Goal: Navigation & Orientation: Find specific page/section

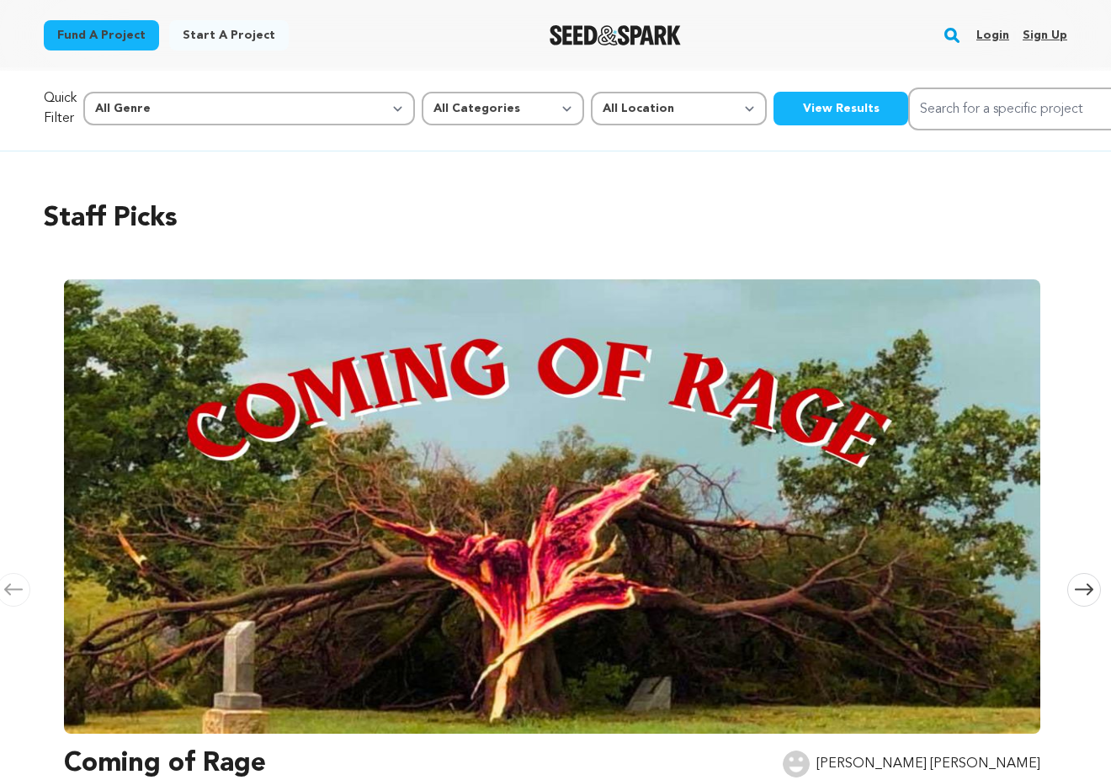
scroll to position [7, 0]
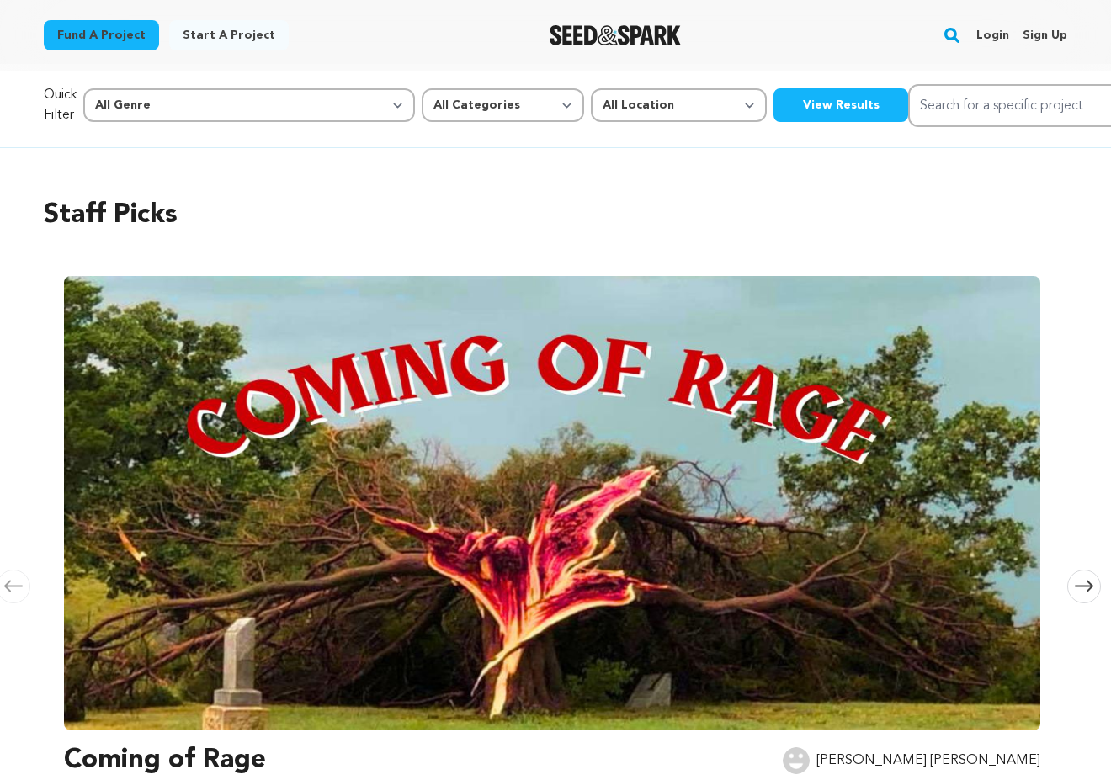
click at [985, 40] on link "Login" at bounding box center [992, 35] width 33 height 27
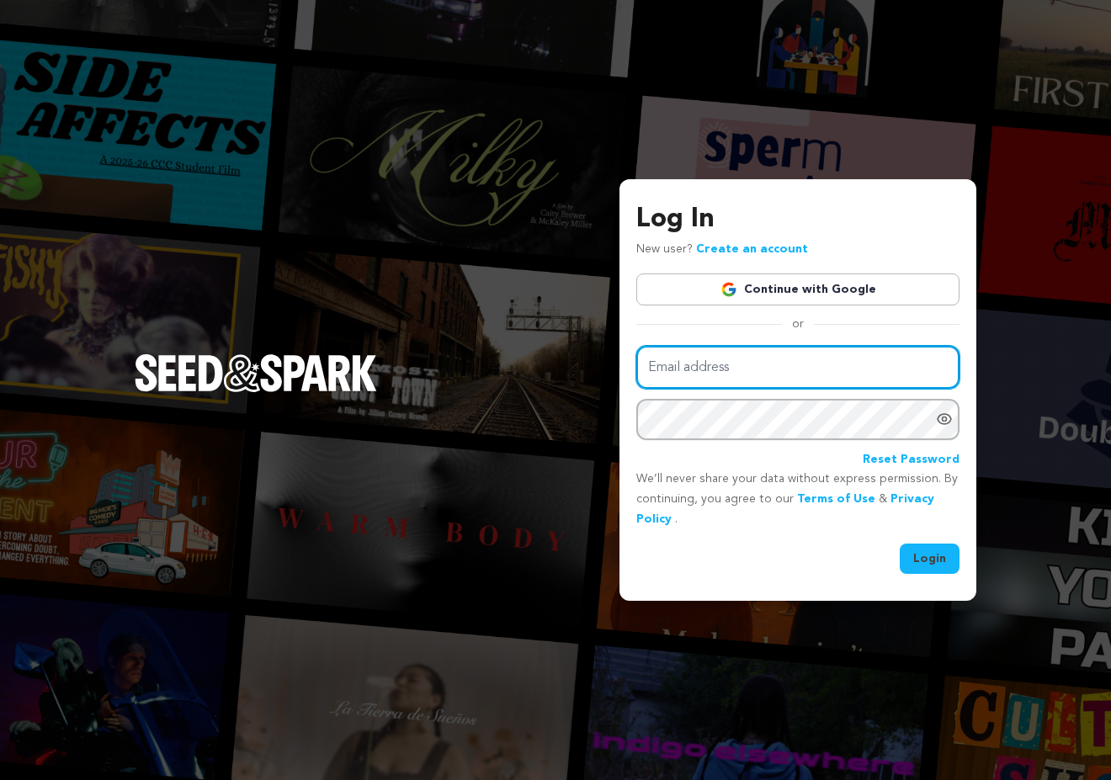
click at [706, 370] on input "Email address" at bounding box center [797, 367] width 323 height 43
type input "sid55studios@gmail.com"
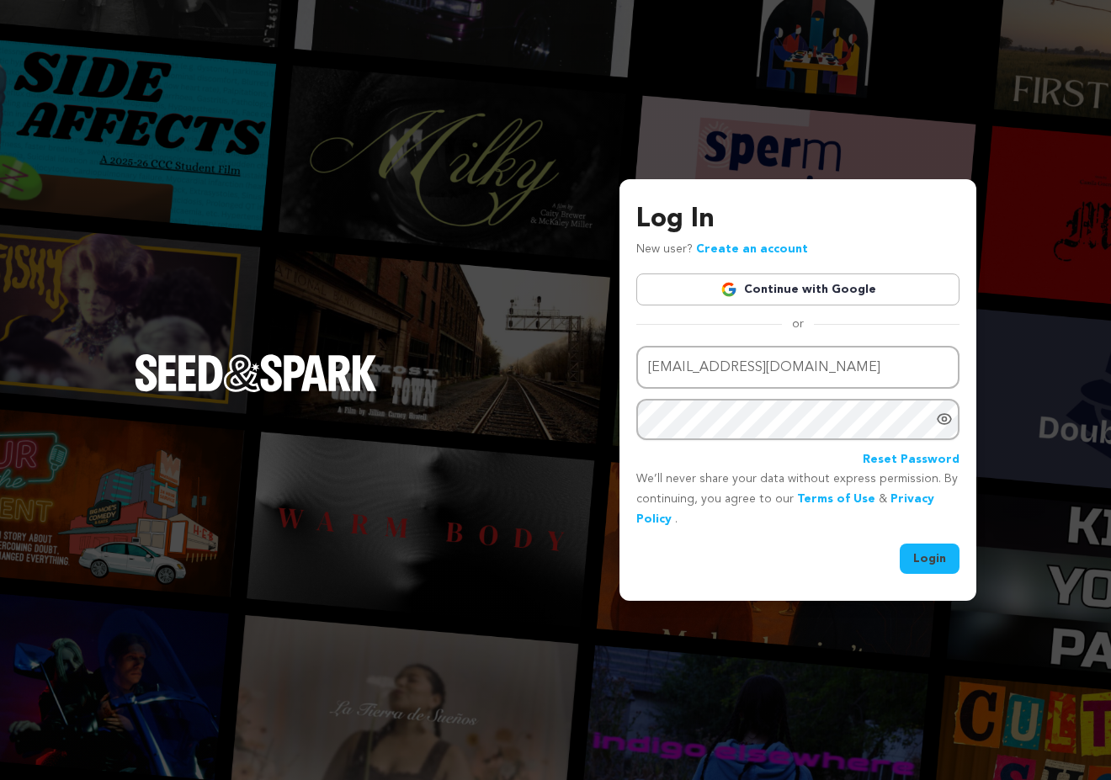
click at [931, 563] on button "Login" at bounding box center [929, 559] width 60 height 30
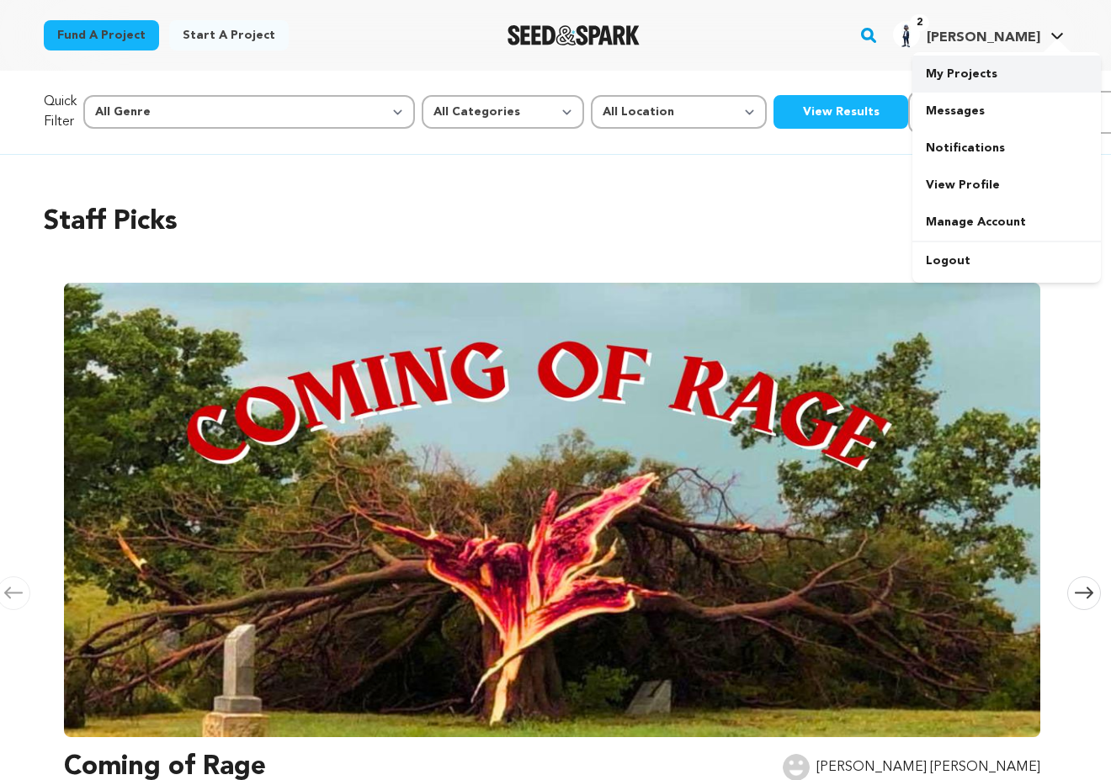
click at [976, 76] on link "My Projects" at bounding box center [1006, 74] width 188 height 37
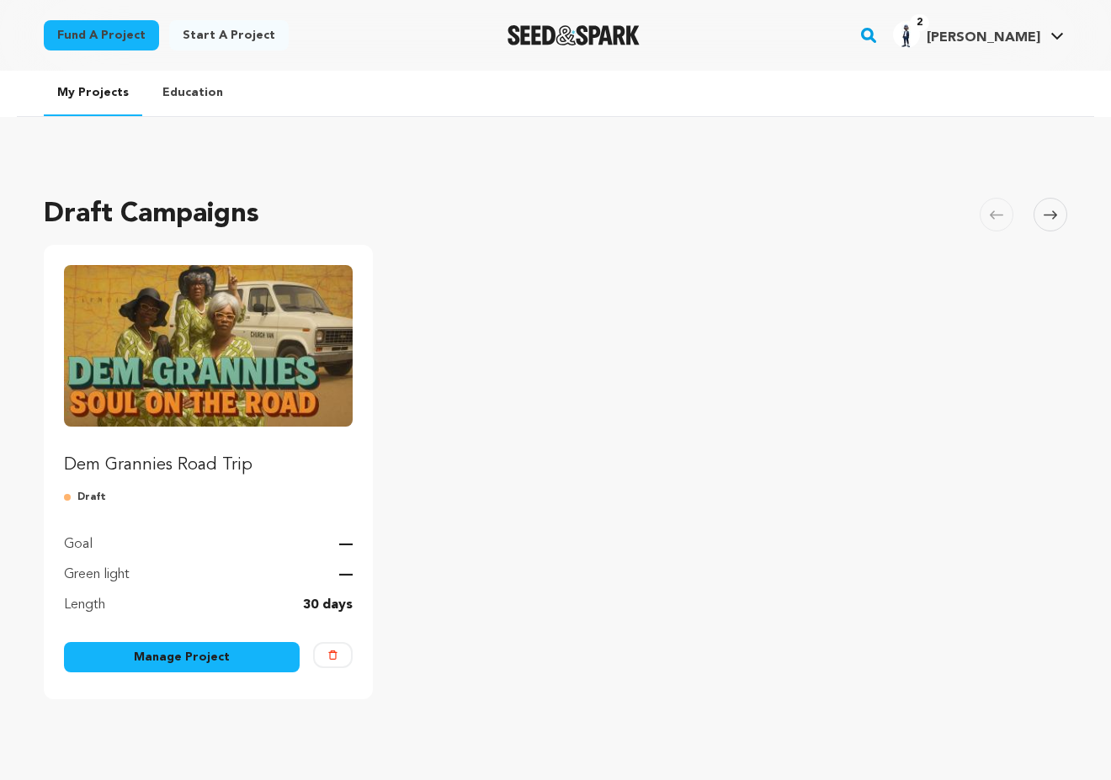
click at [252, 357] on img "Fund Dem Grannies Road Trip" at bounding box center [208, 346] width 289 height 162
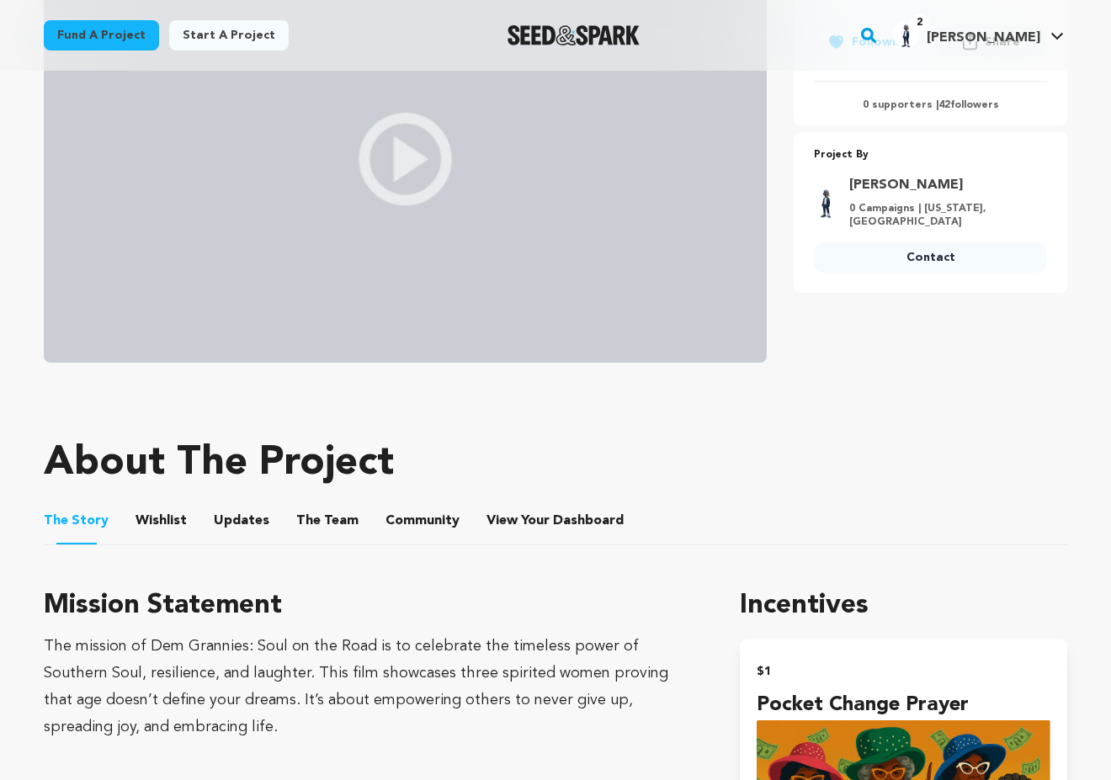
scroll to position [390, 0]
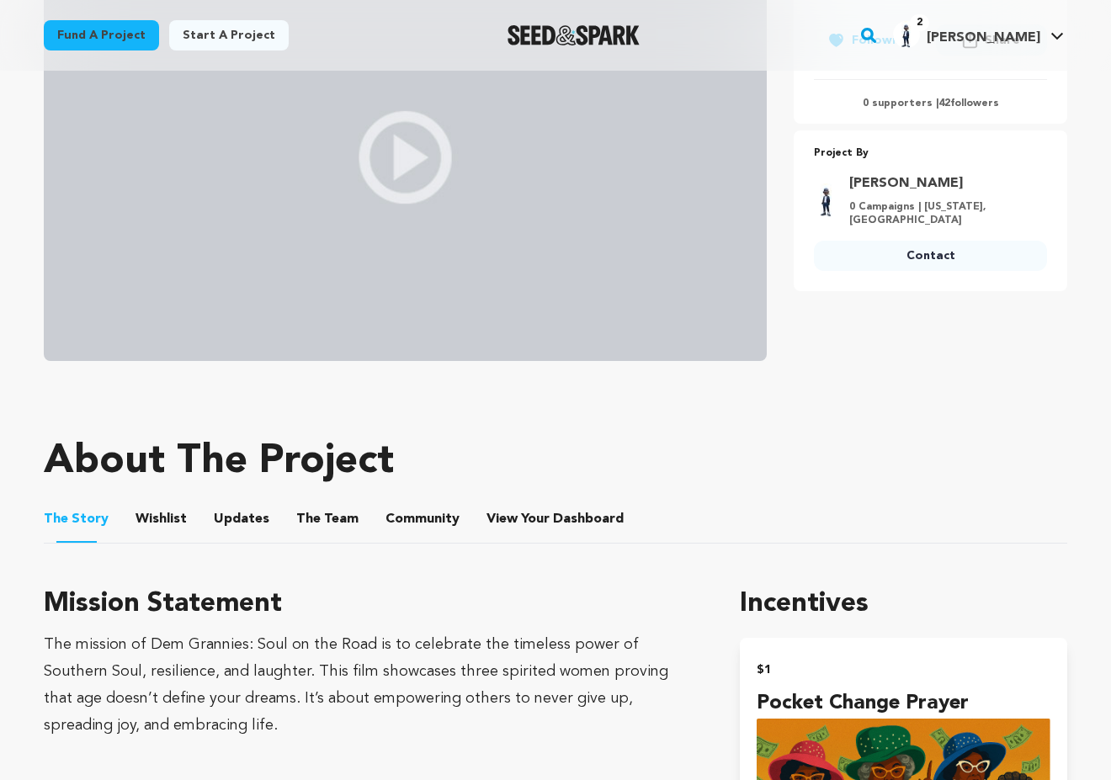
click at [412, 513] on button "Community" at bounding box center [422, 522] width 40 height 40
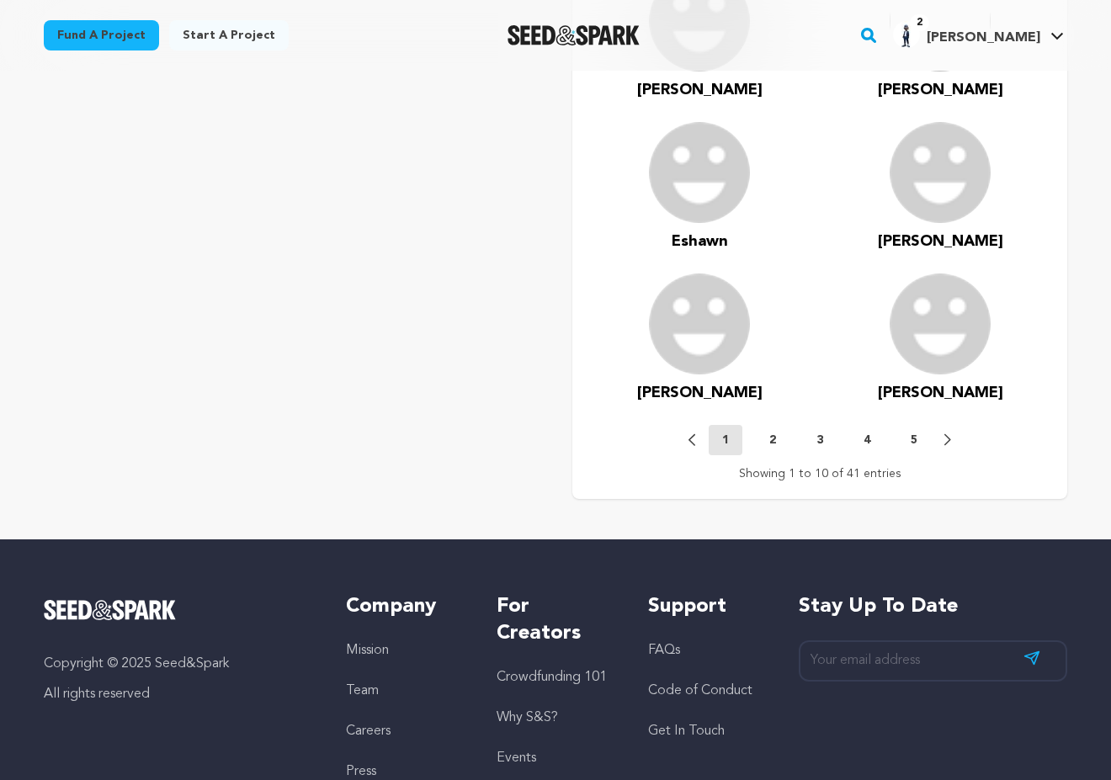
scroll to position [1086, 0]
